Goal: Book appointment/travel/reservation

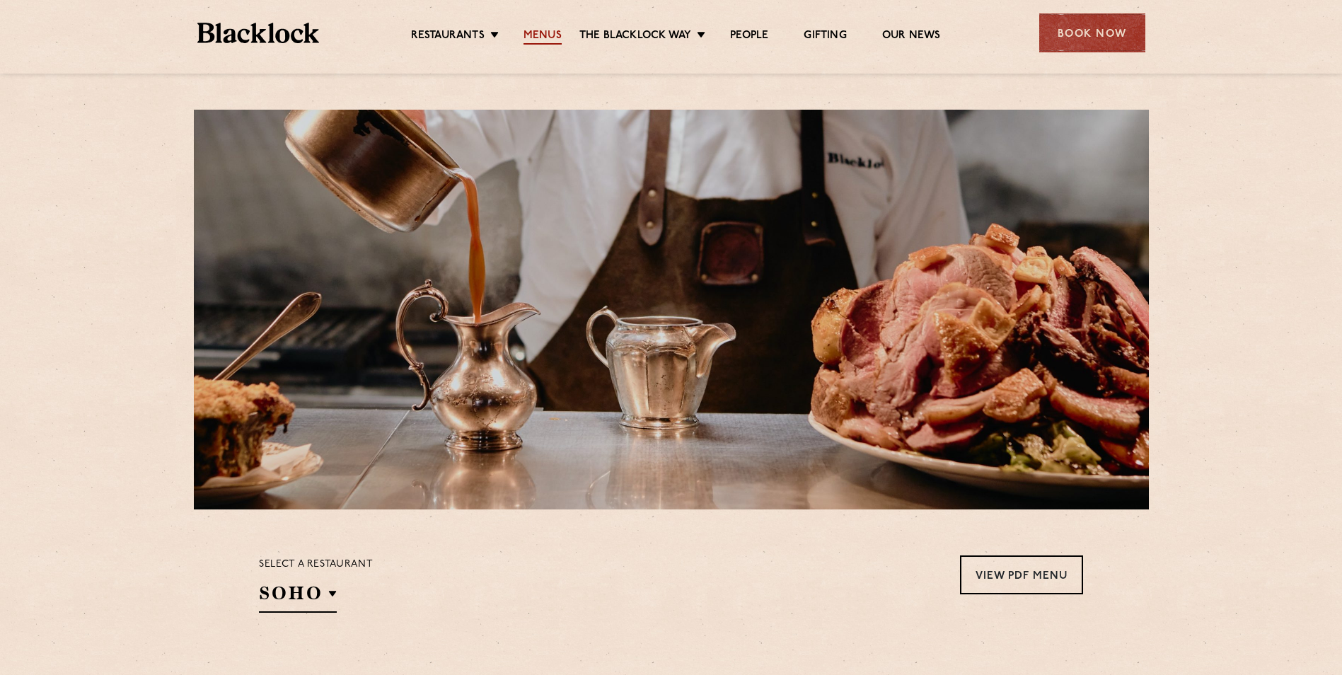
click at [541, 38] on link "Menus" at bounding box center [543, 37] width 38 height 16
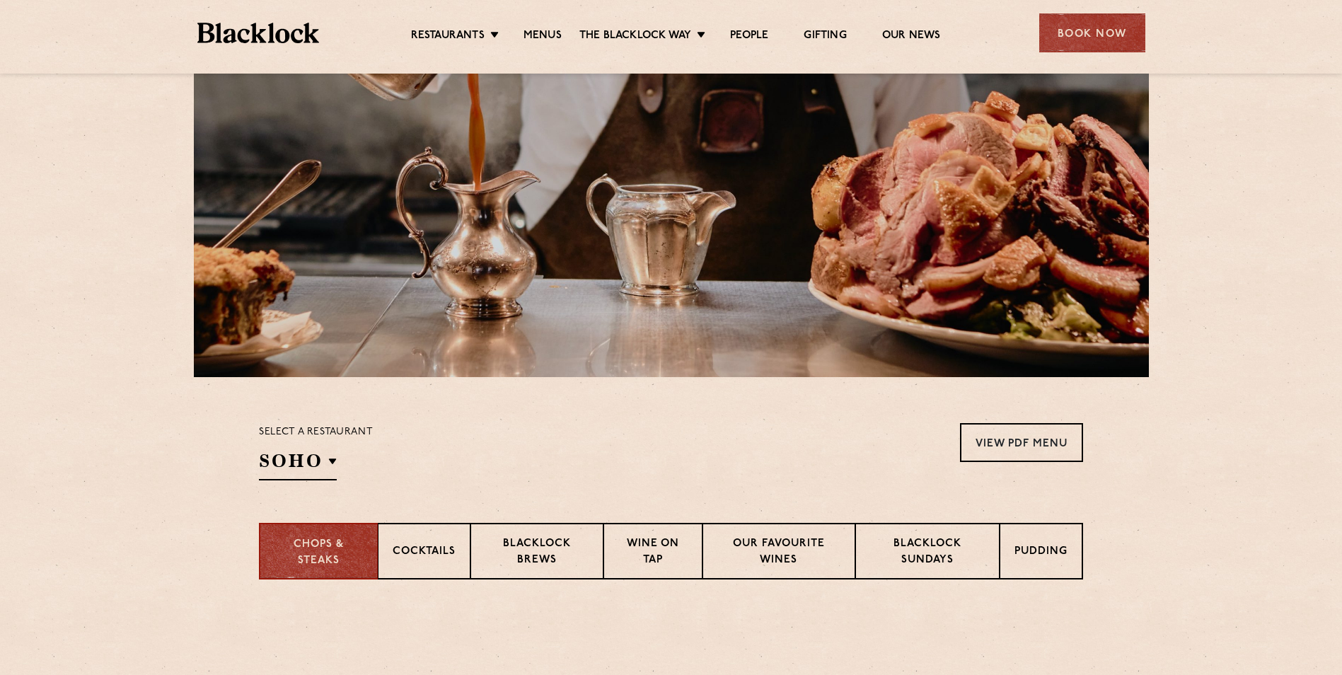
scroll to position [283, 0]
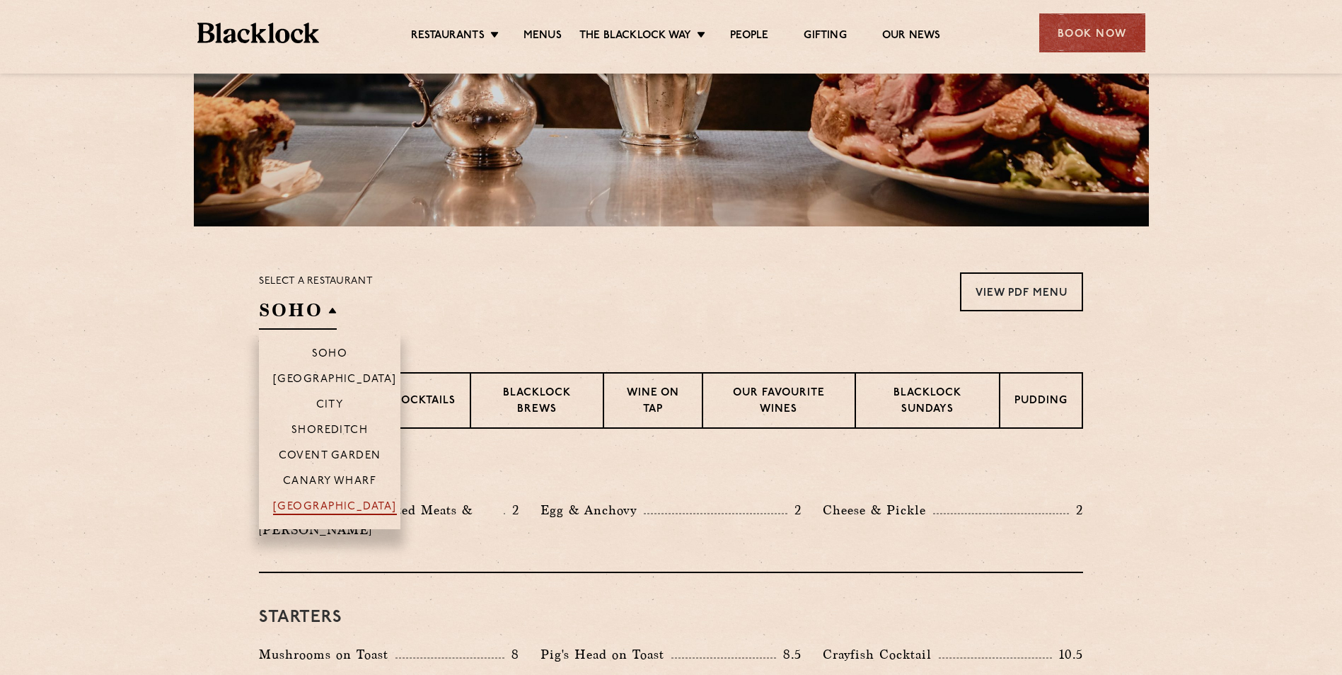
click at [317, 507] on p "[GEOGRAPHIC_DATA]" at bounding box center [335, 508] width 124 height 14
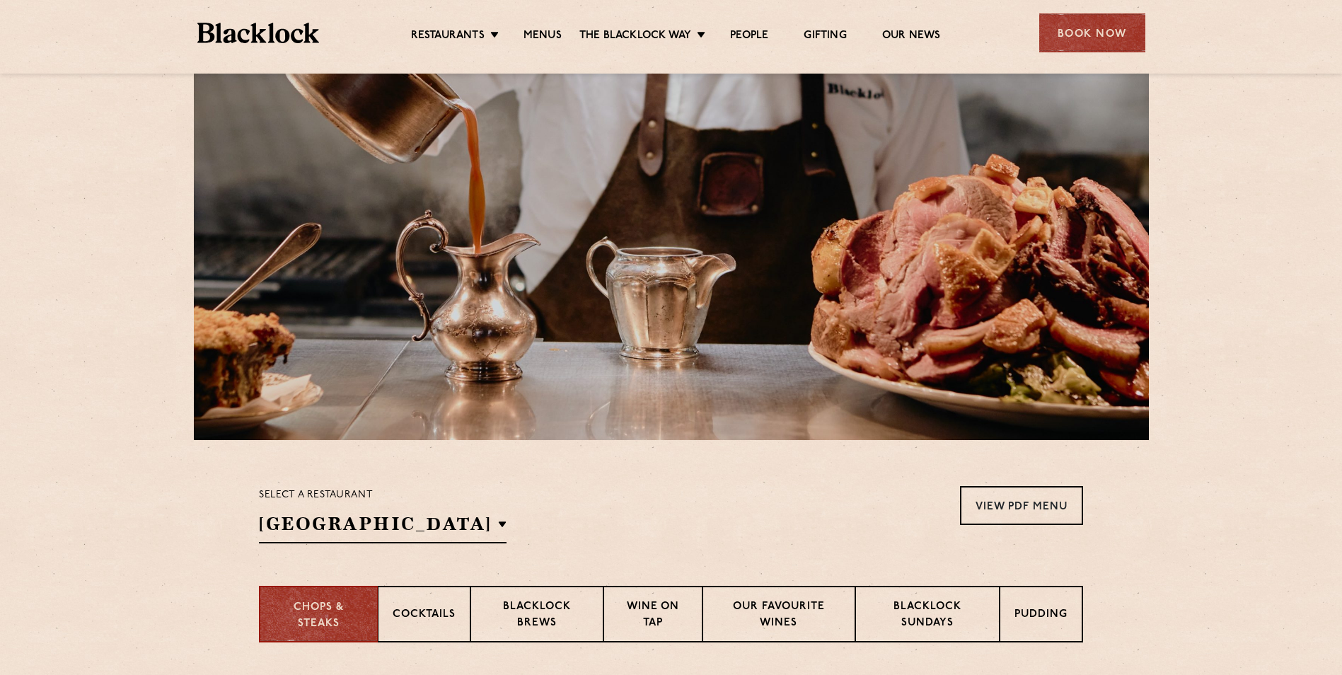
scroll to position [0, 0]
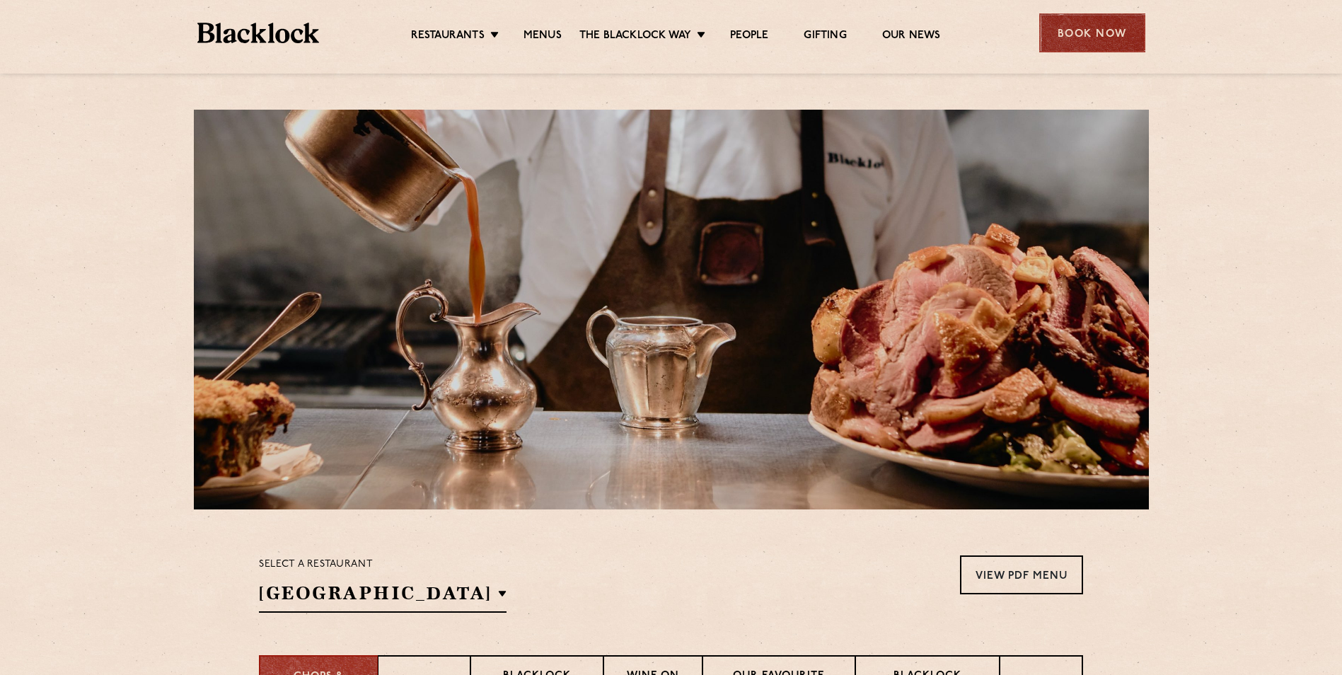
click at [1113, 31] on div "Book Now" at bounding box center [1092, 32] width 106 height 39
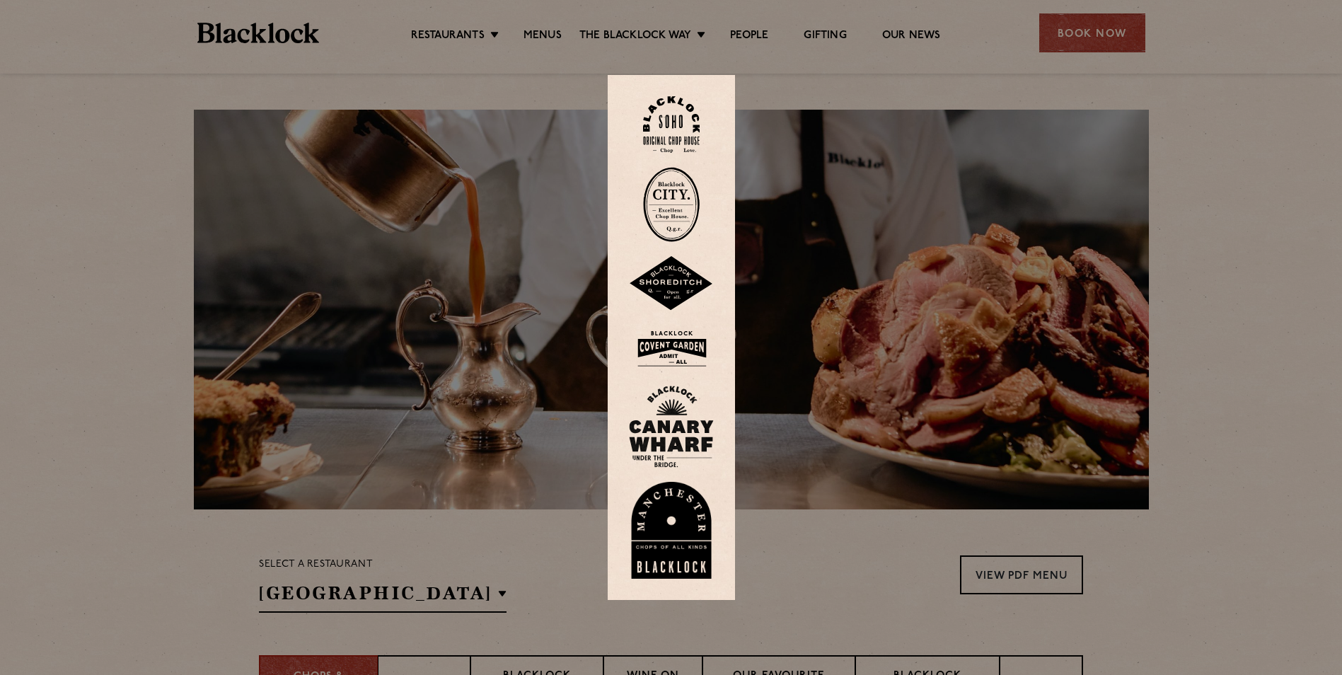
click at [674, 521] on img at bounding box center [671, 531] width 85 height 98
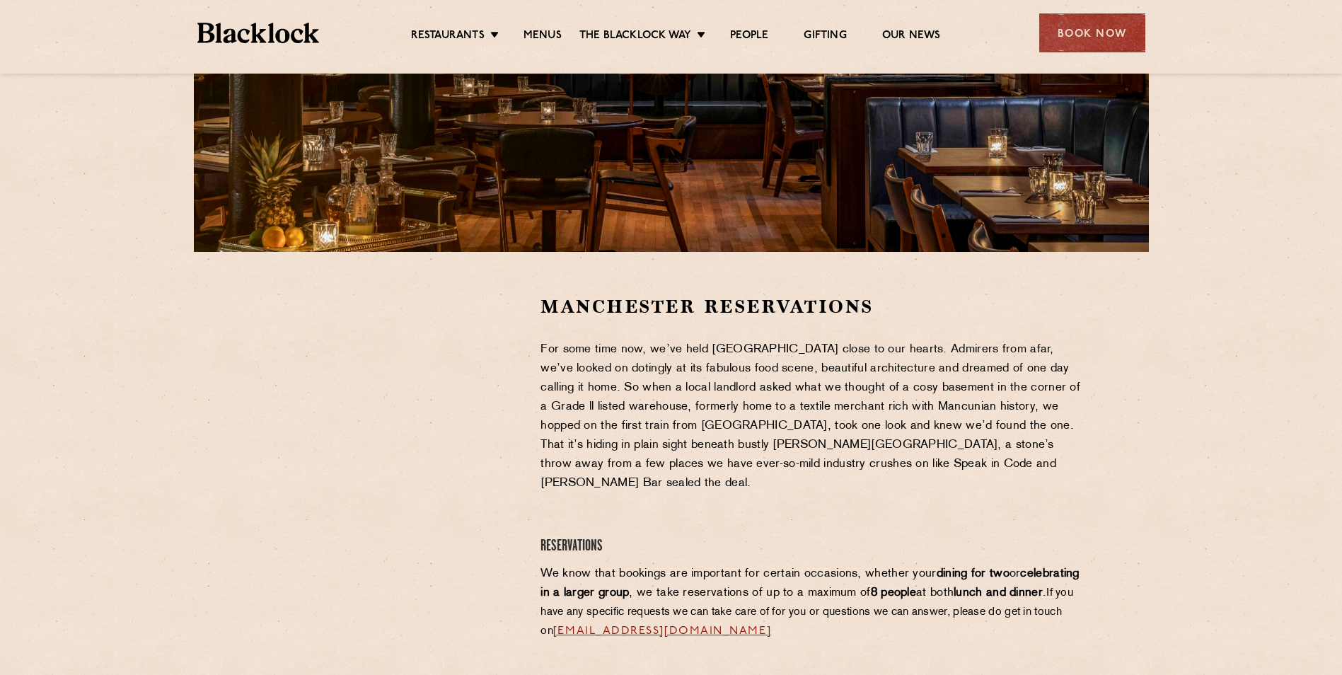
scroll to position [283, 0]
